Goal: Find specific page/section: Find specific page/section

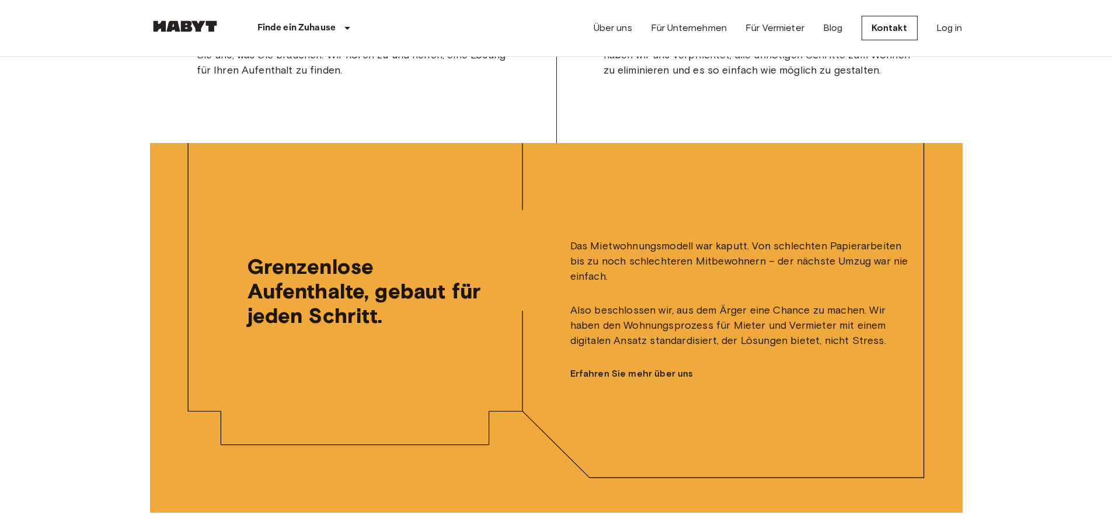
scroll to position [2976, 0]
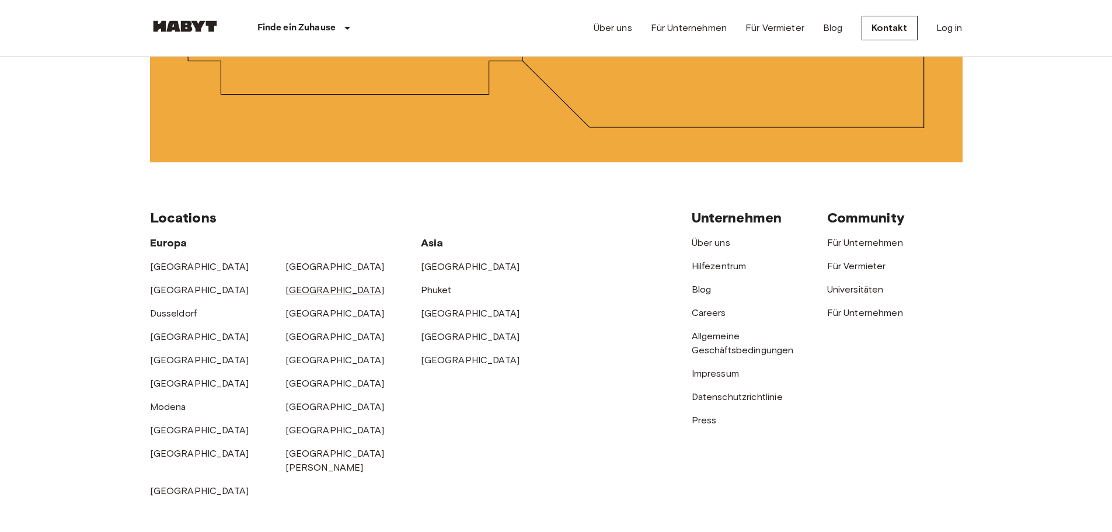
click at [297, 295] on link "[GEOGRAPHIC_DATA]" at bounding box center [334, 289] width 99 height 11
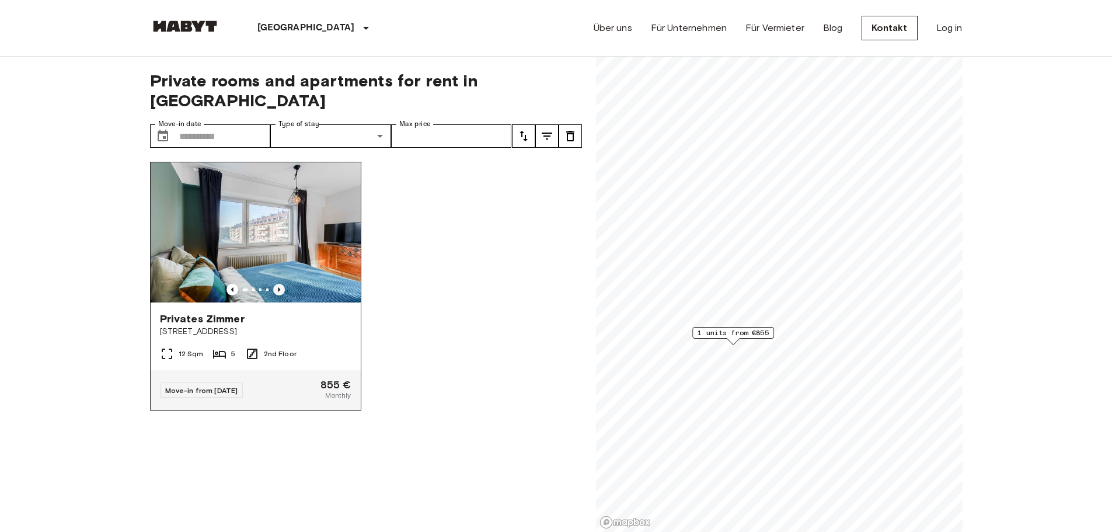
click at [280, 284] on icon "Previous image" at bounding box center [279, 290] width 12 height 12
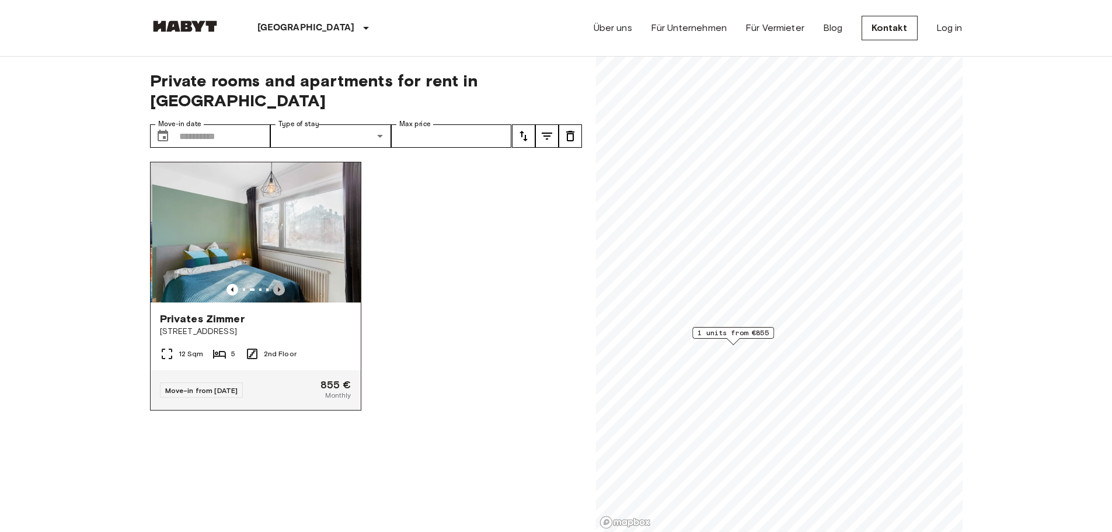
click at [280, 284] on icon "Previous image" at bounding box center [279, 290] width 12 height 12
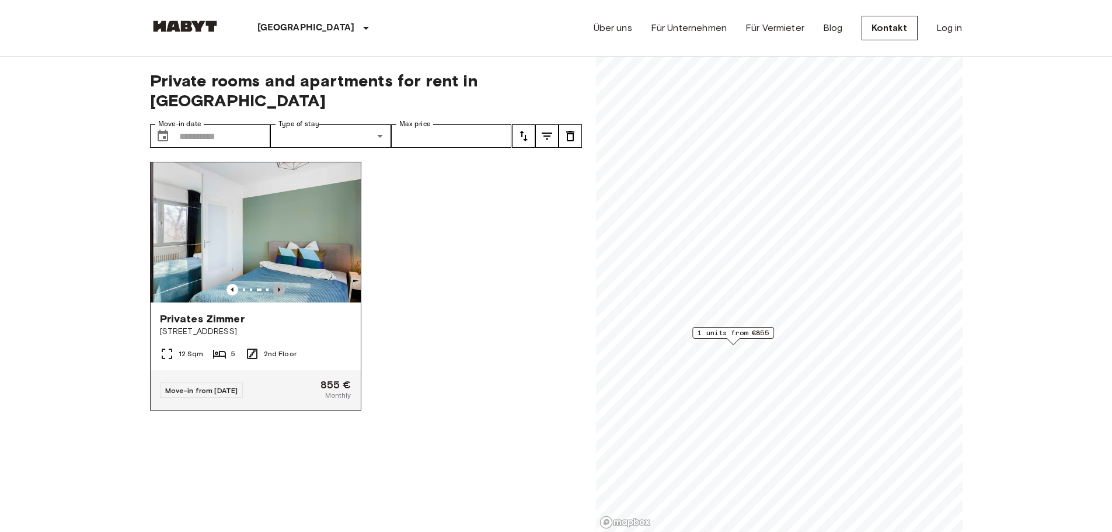
click at [280, 284] on icon "Previous image" at bounding box center [279, 290] width 12 height 12
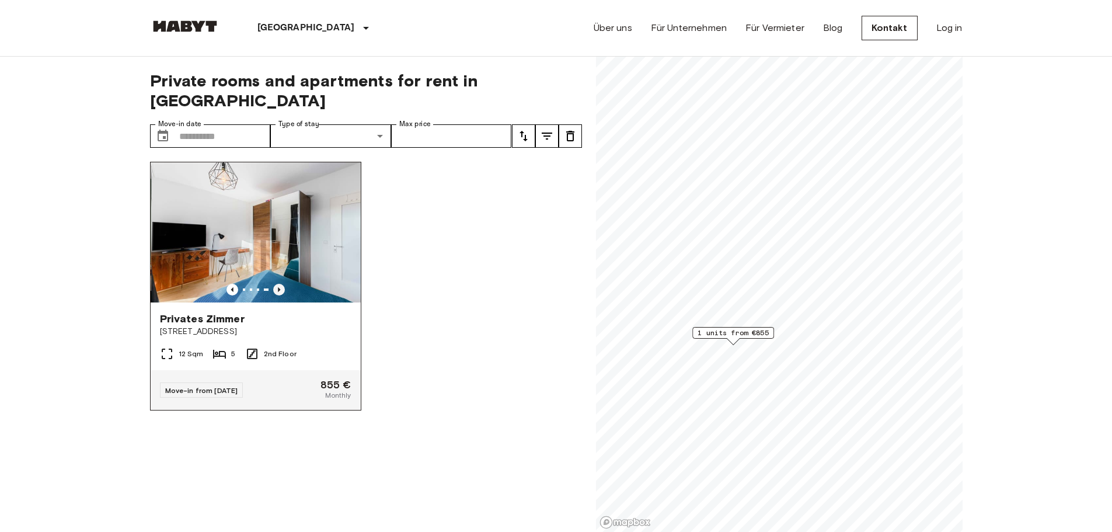
click at [280, 284] on icon "Previous image" at bounding box center [279, 290] width 12 height 12
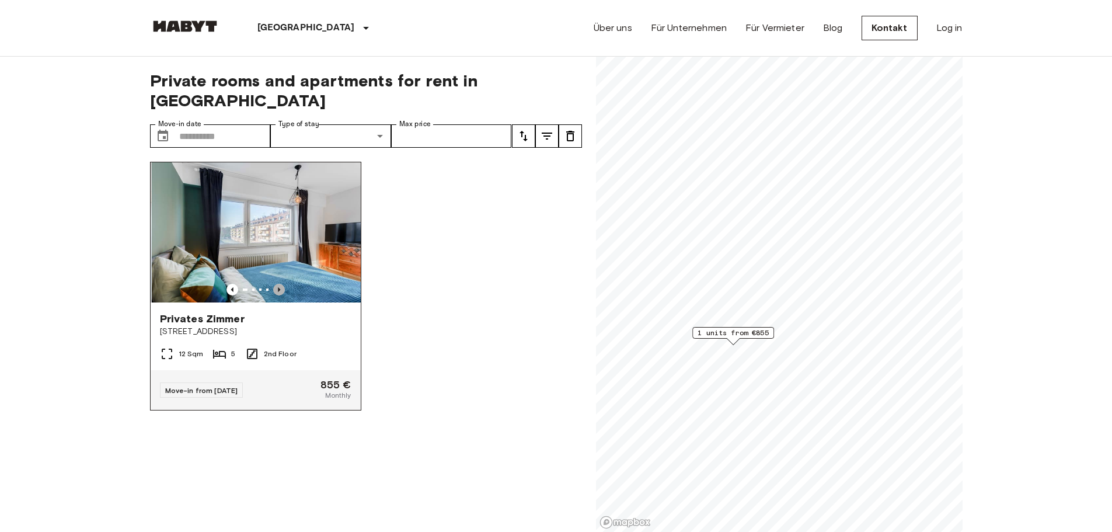
click at [280, 284] on icon "Previous image" at bounding box center [279, 290] width 12 height 12
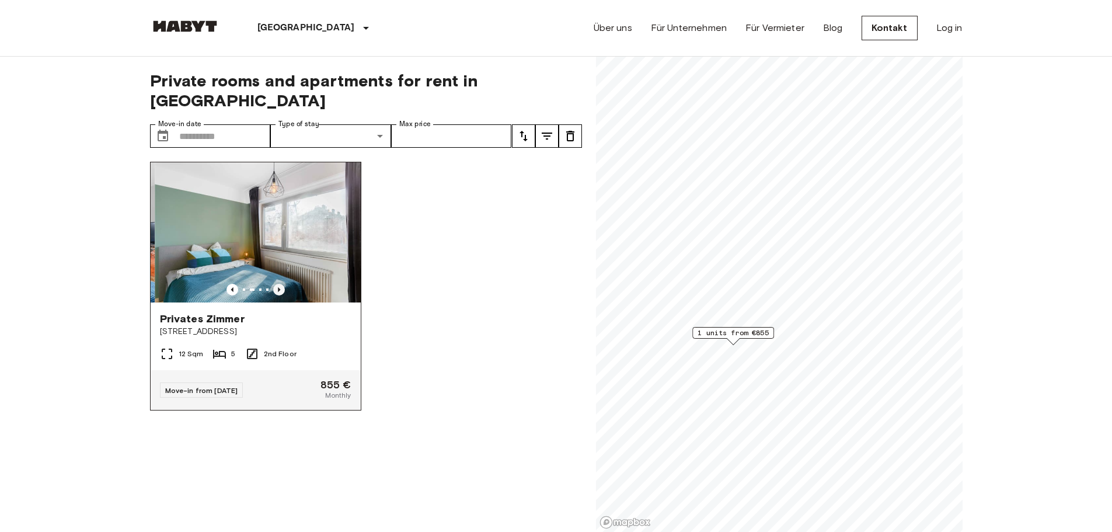
click at [280, 284] on icon "Previous image" at bounding box center [279, 290] width 12 height 12
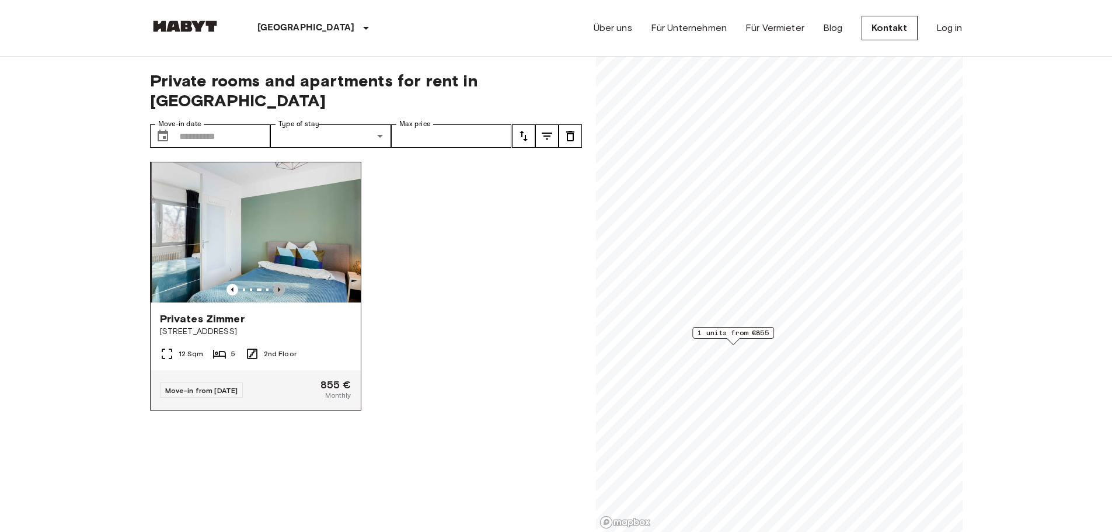
click at [280, 284] on icon "Previous image" at bounding box center [279, 290] width 12 height 12
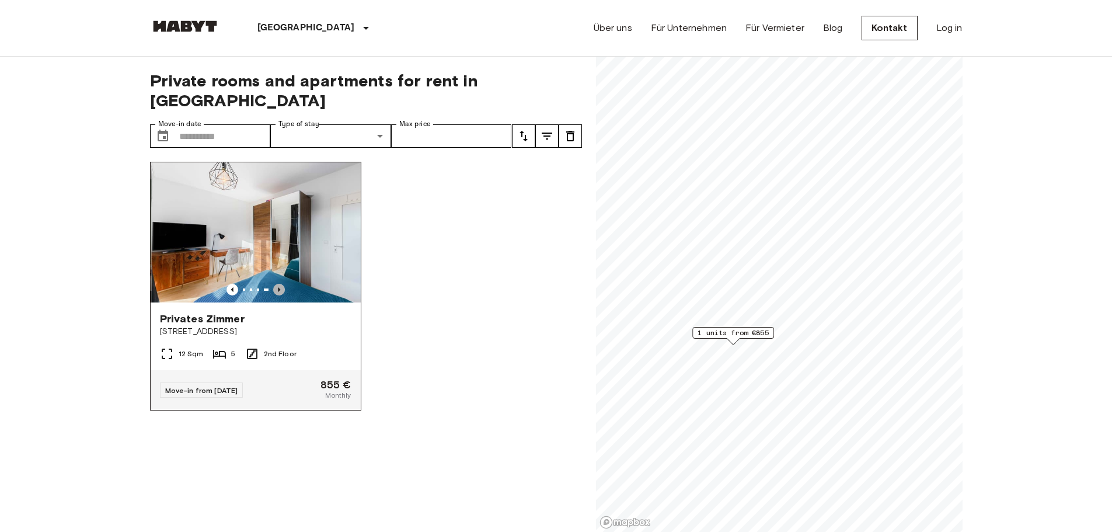
click at [280, 284] on icon "Previous image" at bounding box center [279, 290] width 12 height 12
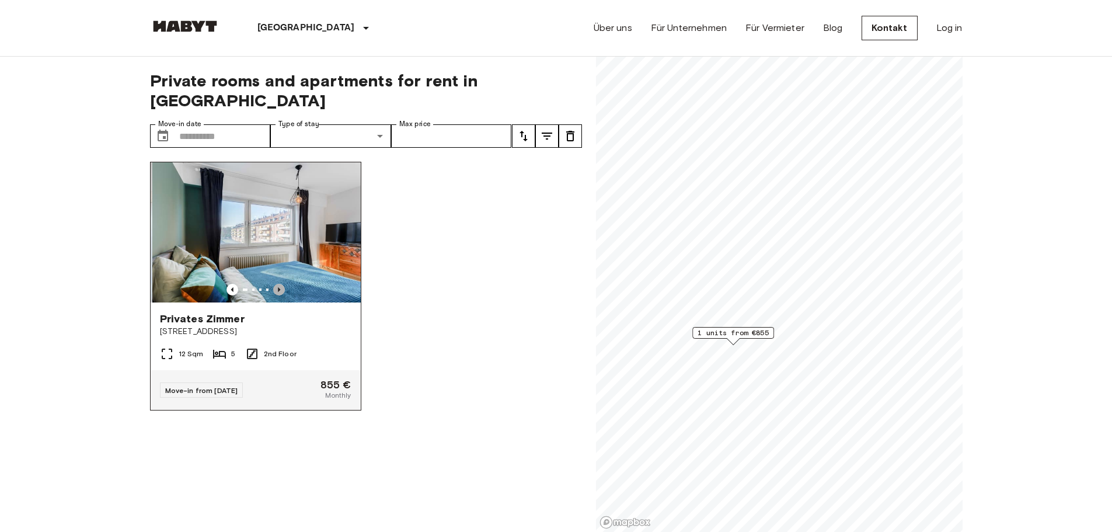
click at [280, 284] on icon "Previous image" at bounding box center [279, 290] width 12 height 12
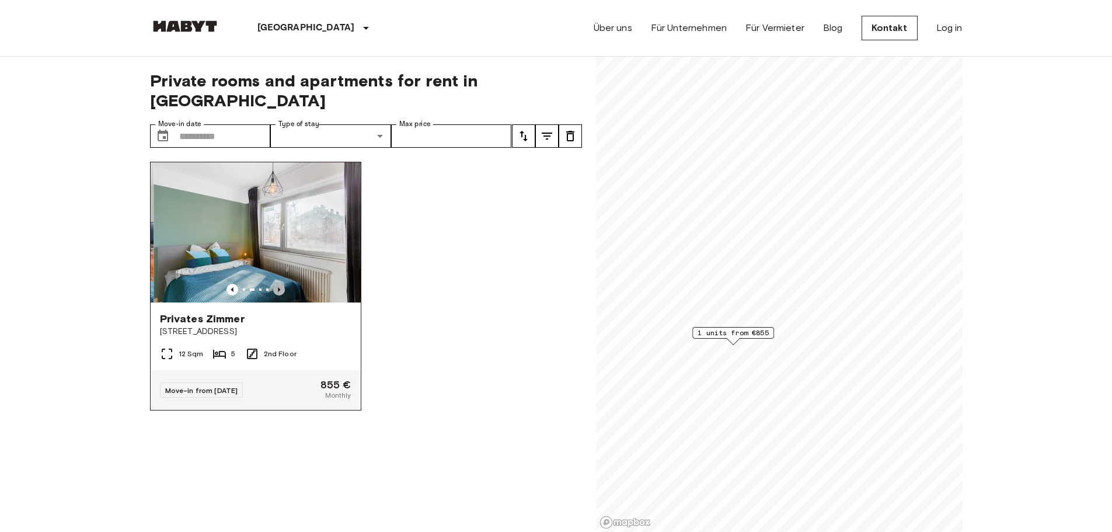
click at [280, 284] on icon "Previous image" at bounding box center [279, 290] width 12 height 12
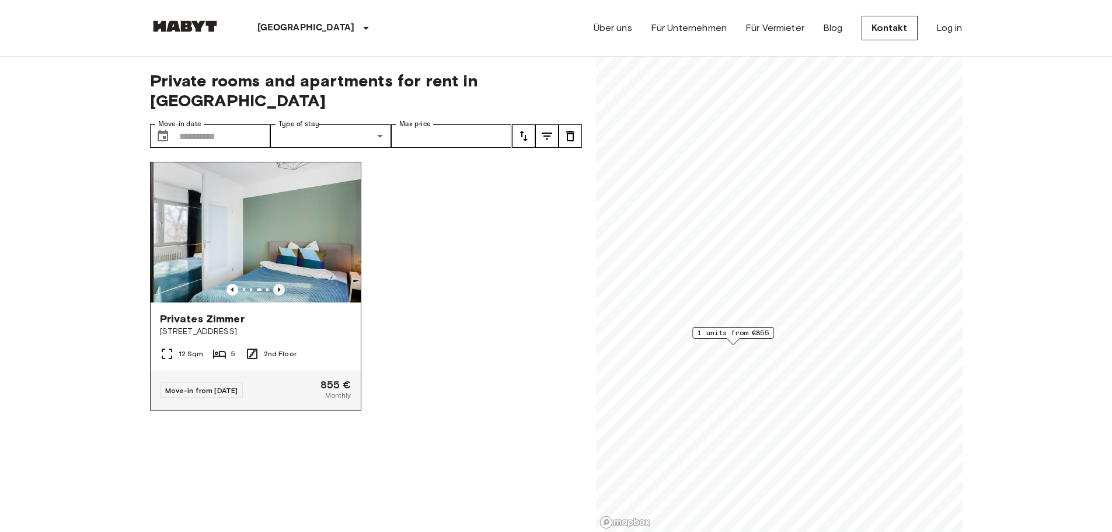
click at [280, 284] on icon "Previous image" at bounding box center [279, 290] width 12 height 12
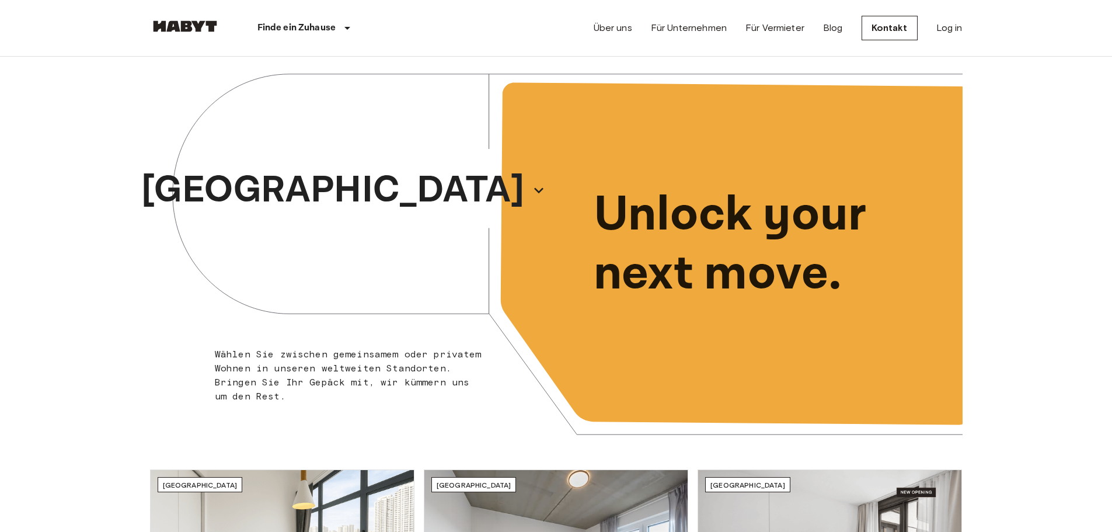
scroll to position [2976, 0]
